Goal: Navigation & Orientation: Find specific page/section

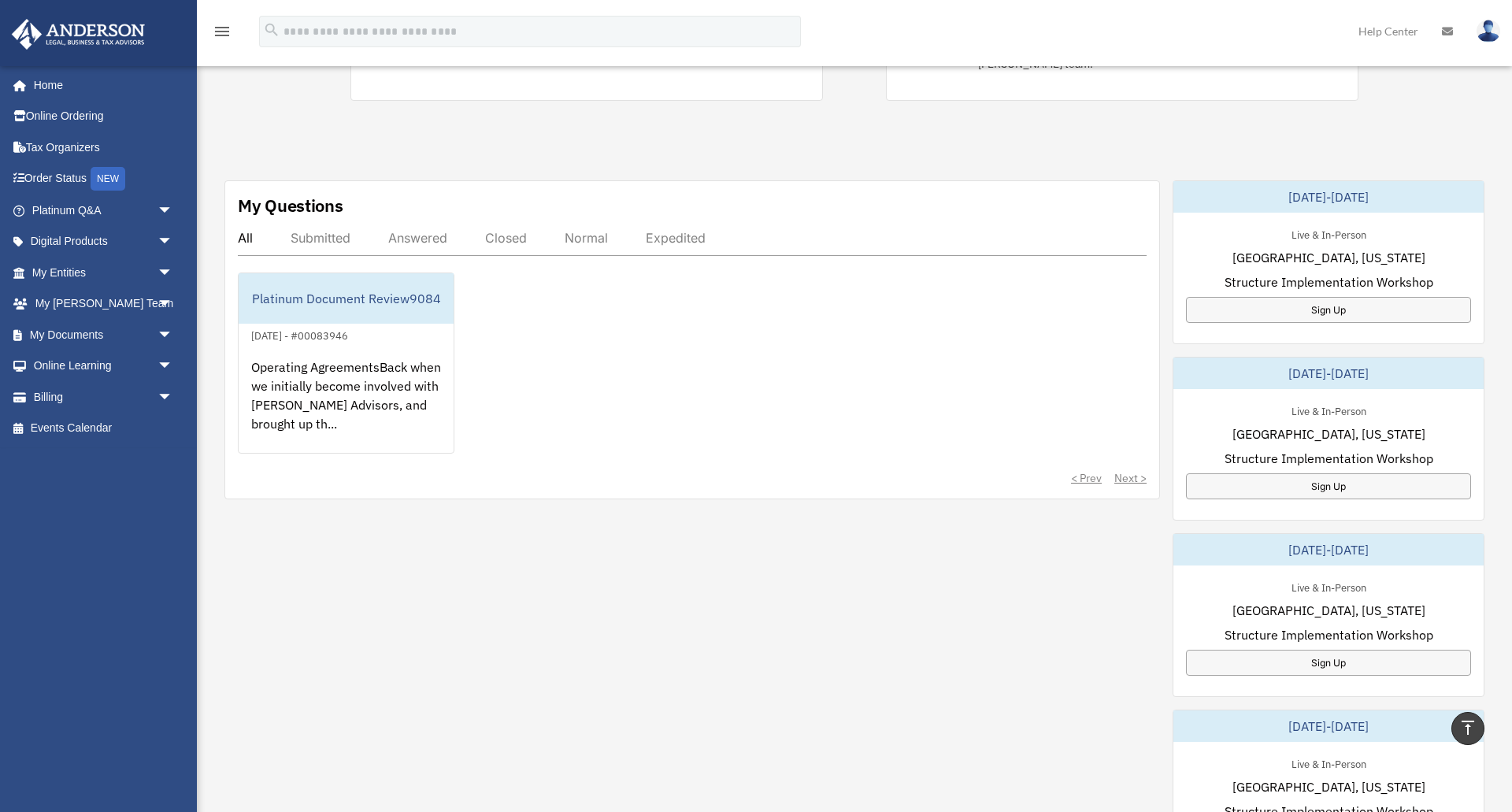
scroll to position [419, 0]
click at [68, 335] on link "My Documents arrow_drop_down" at bounding box center [104, 335] width 186 height 31
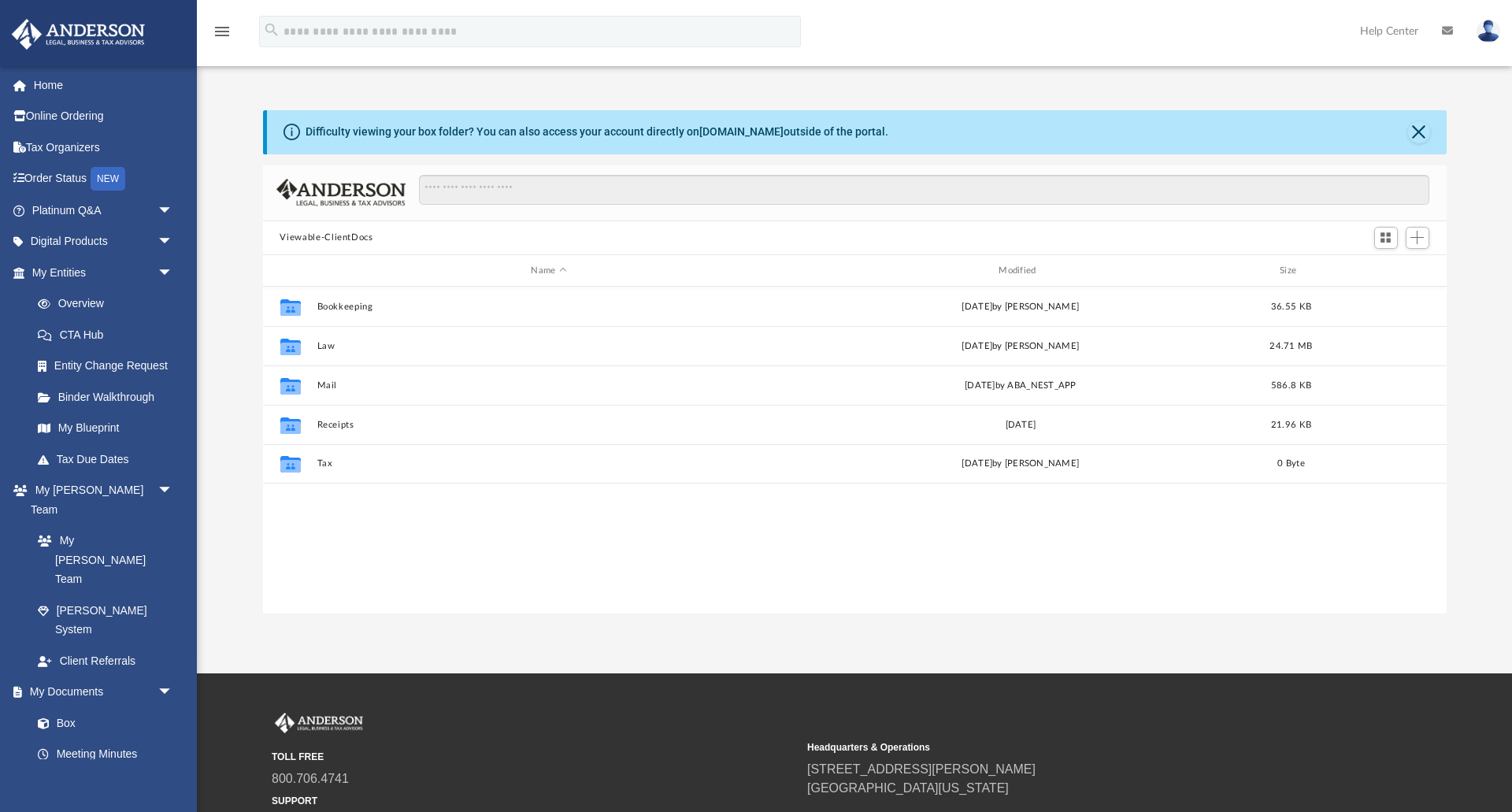
scroll to position [358, 1183]
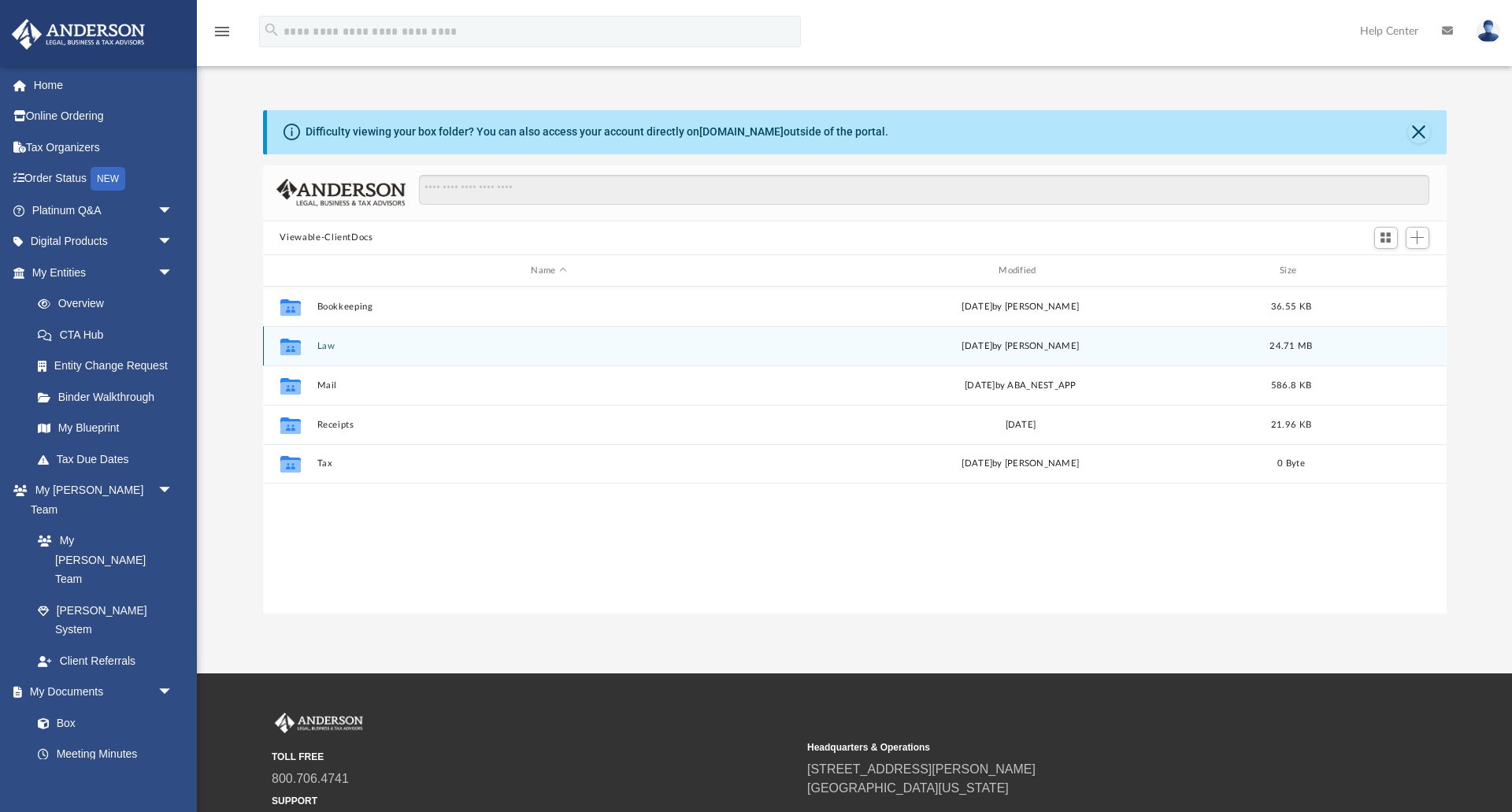
click at [318, 348] on button "Law" at bounding box center [549, 346] width 465 height 10
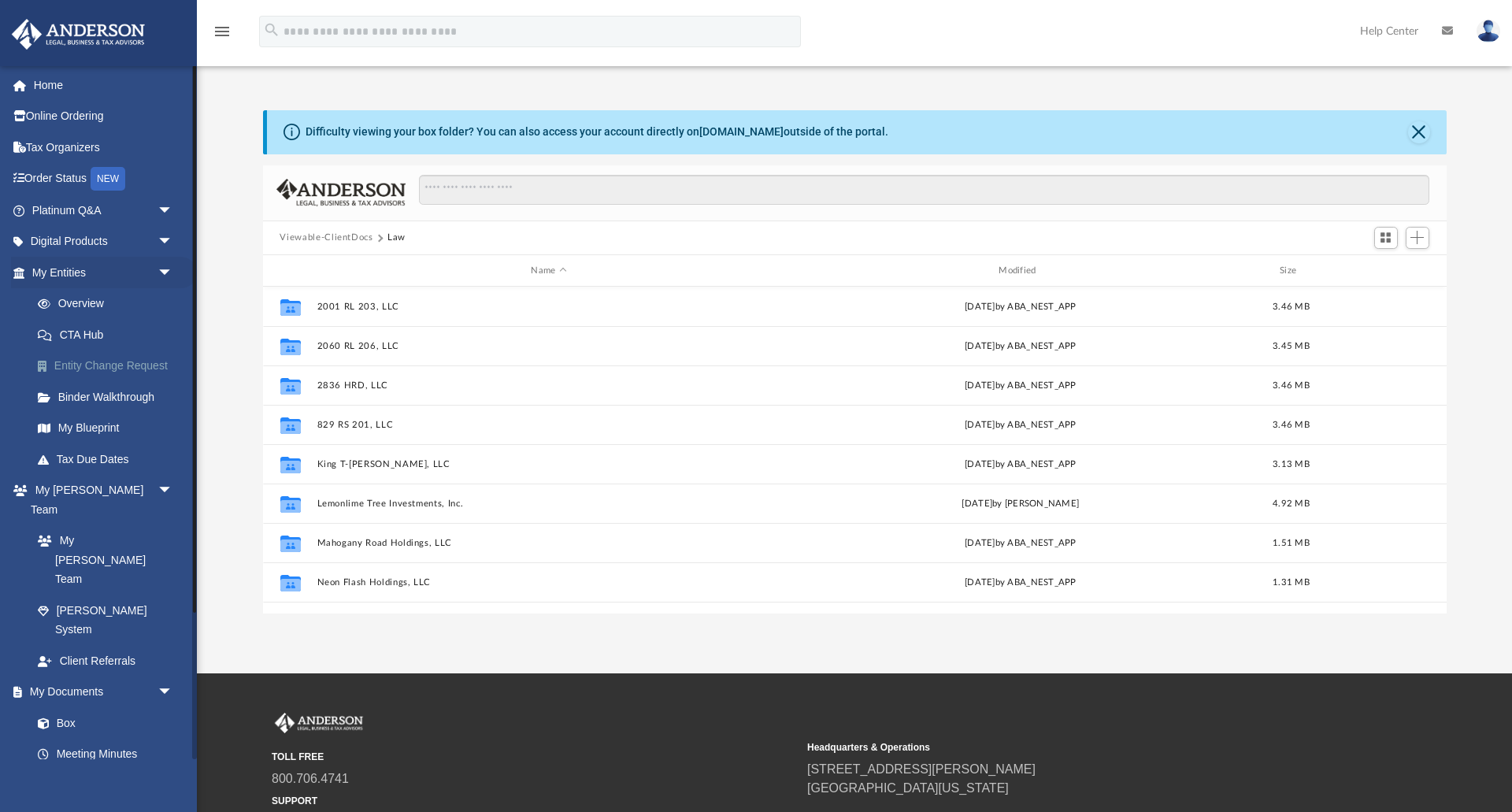
click at [84, 364] on link "Entity Change Request" at bounding box center [110, 366] width 175 height 31
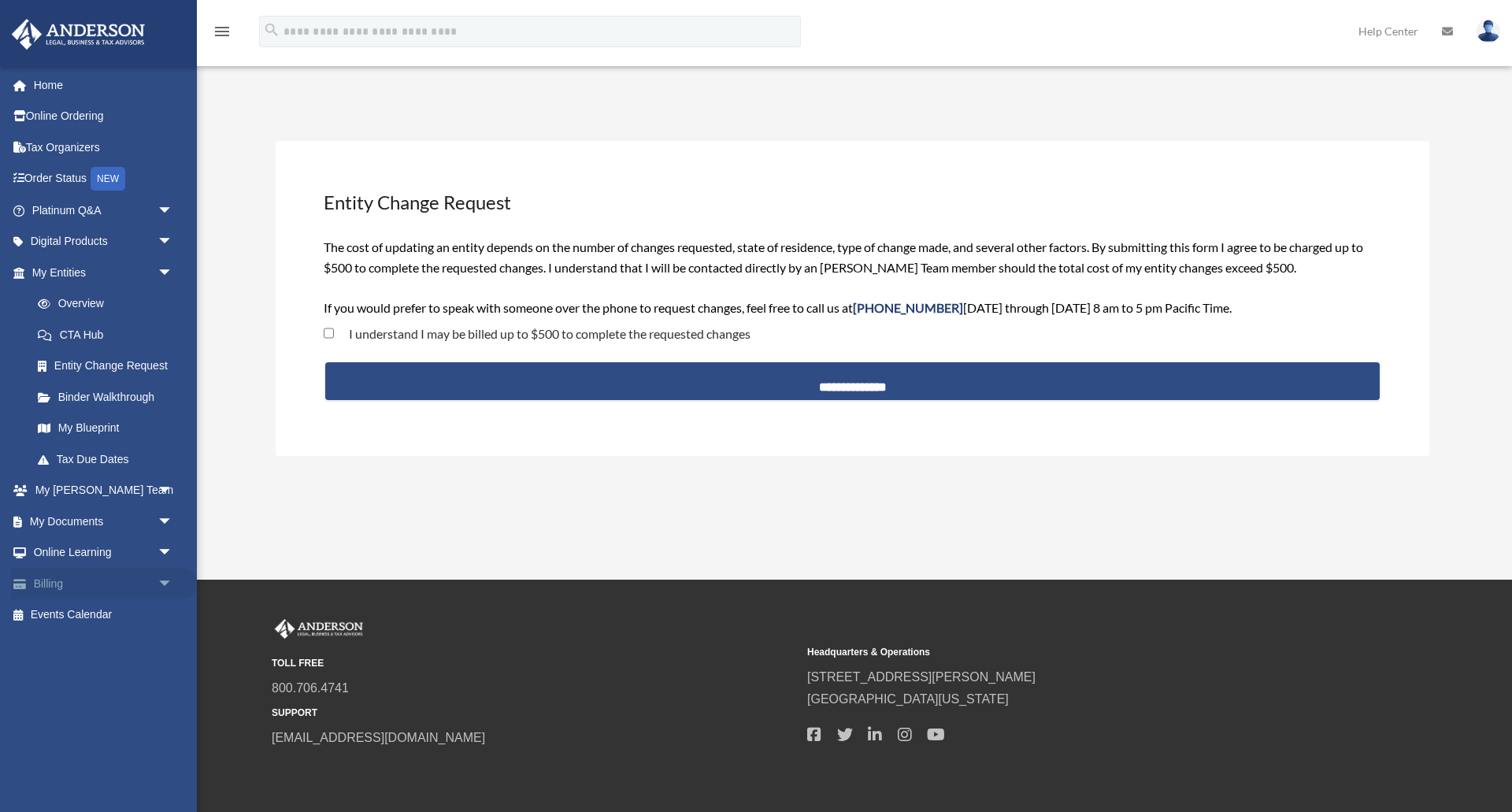
click at [51, 588] on link "Billing arrow_drop_down" at bounding box center [104, 583] width 186 height 31
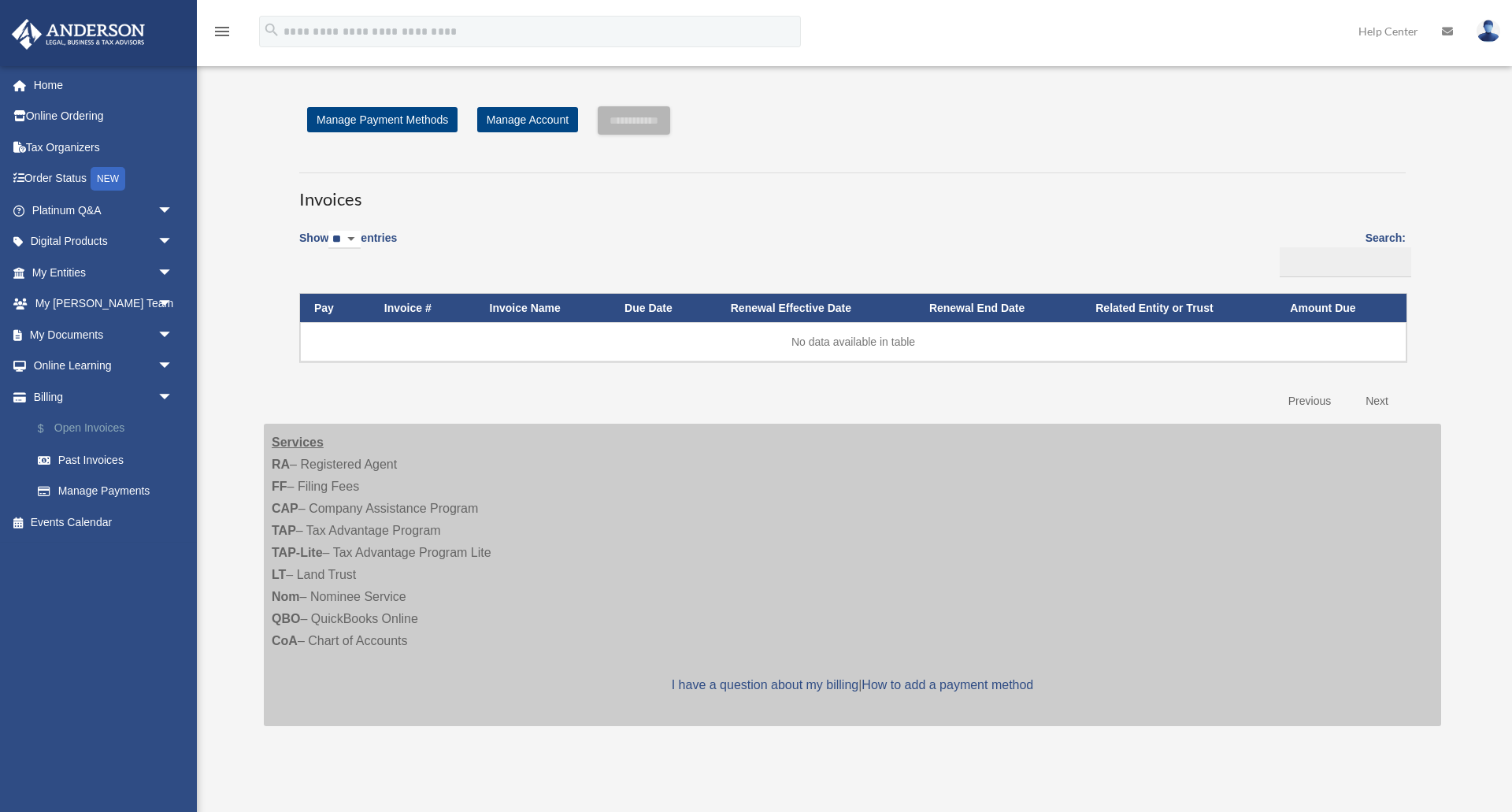
click at [84, 434] on link "$ Open Invoices" at bounding box center [110, 429] width 175 height 32
